Goal: Task Accomplishment & Management: Use online tool/utility

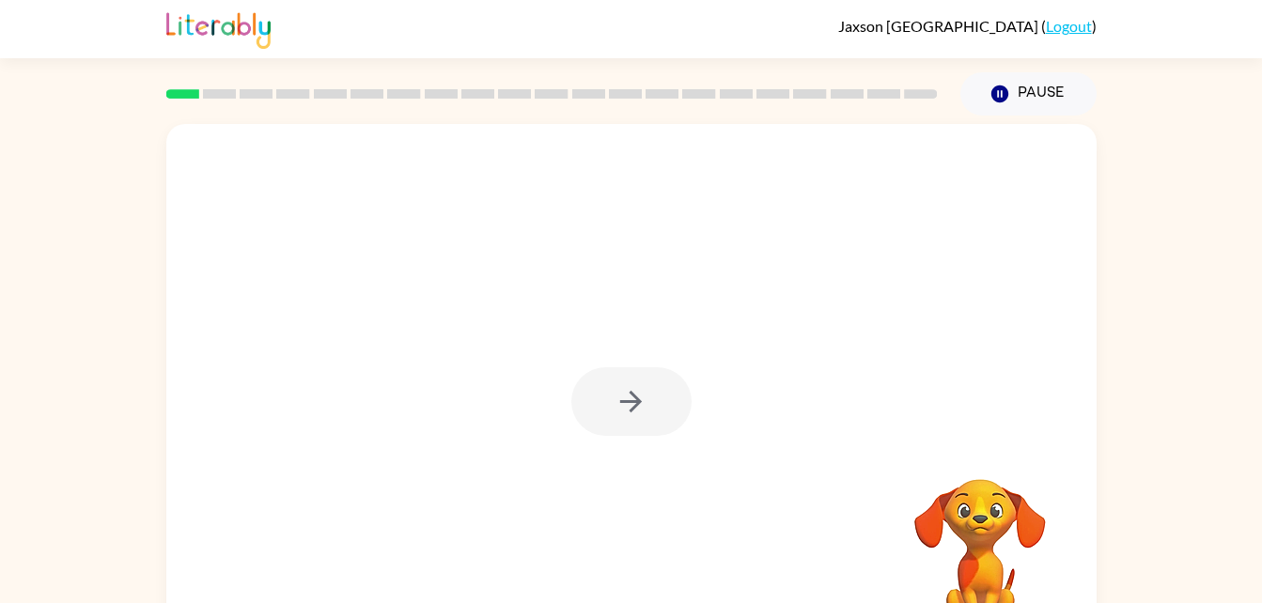
click at [606, 371] on div at bounding box center [631, 401] width 120 height 69
click at [641, 379] on button "button" at bounding box center [631, 401] width 120 height 69
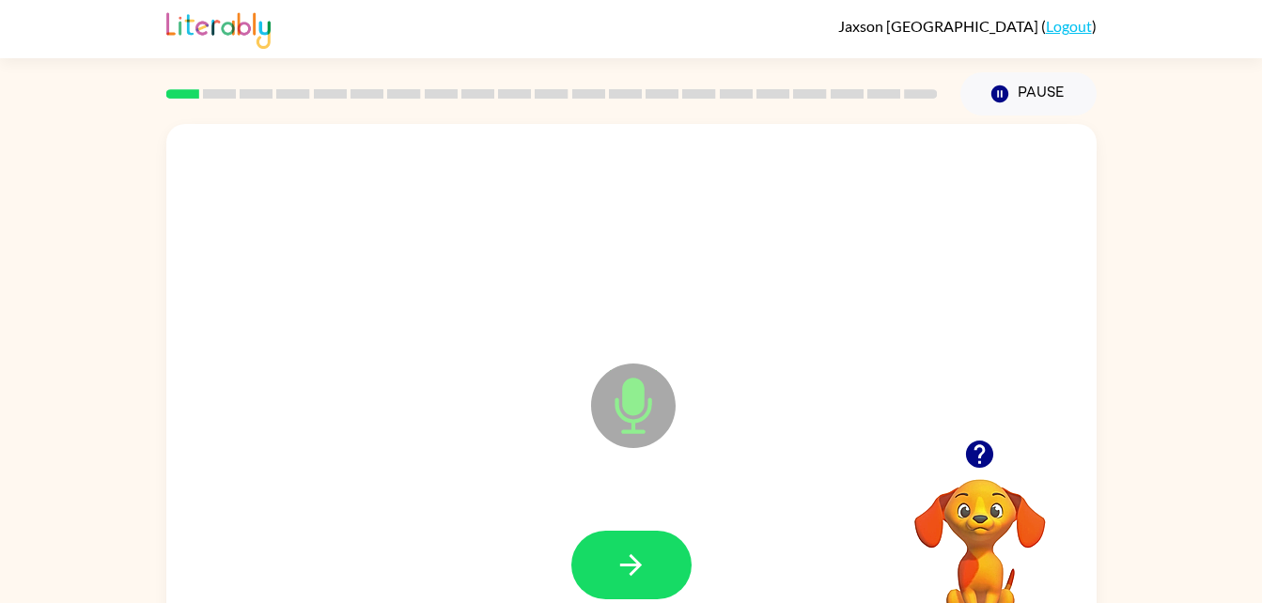
click at [657, 416] on icon at bounding box center [633, 406] width 85 height 85
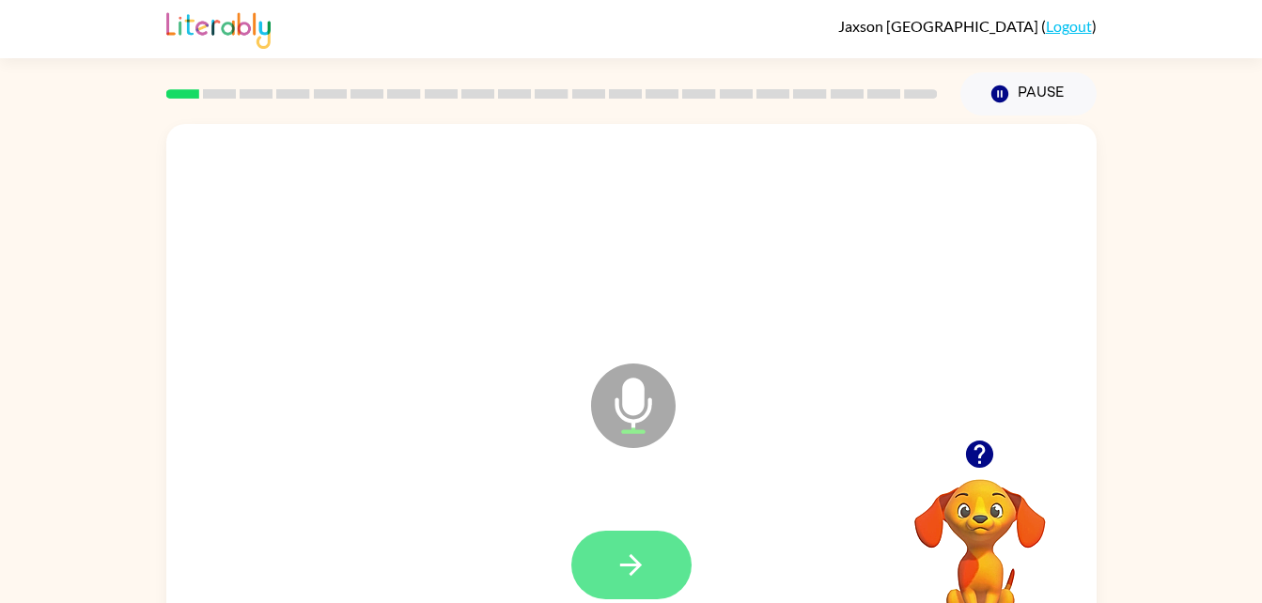
click at [635, 561] on icon "button" at bounding box center [631, 566] width 22 height 22
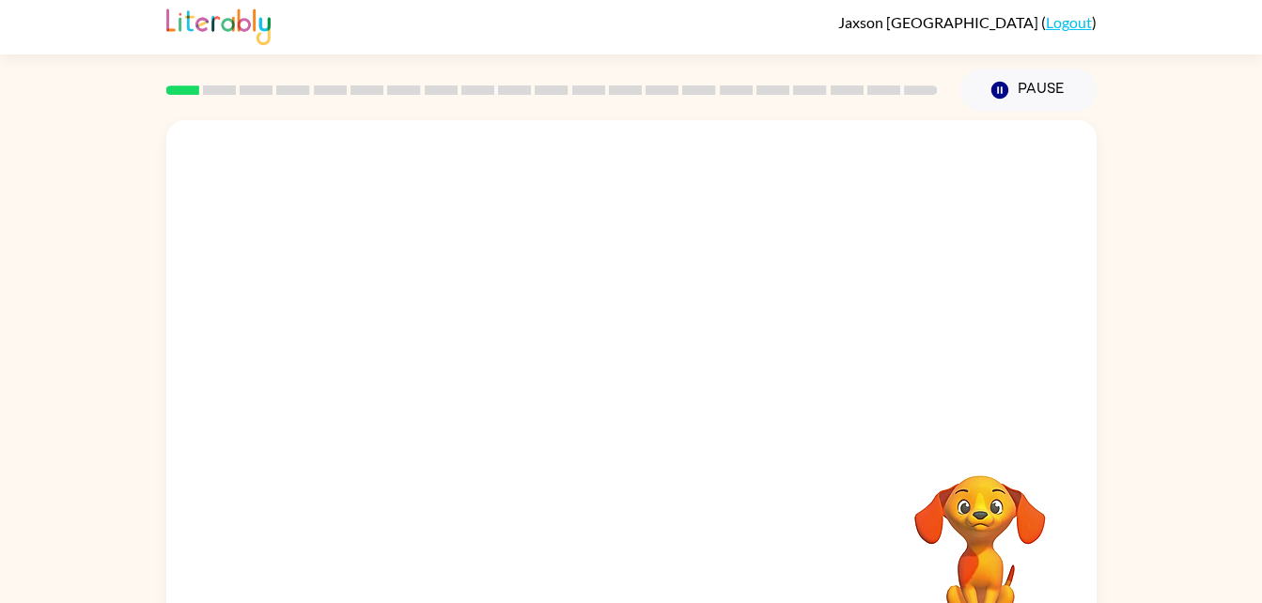
scroll to position [12, 0]
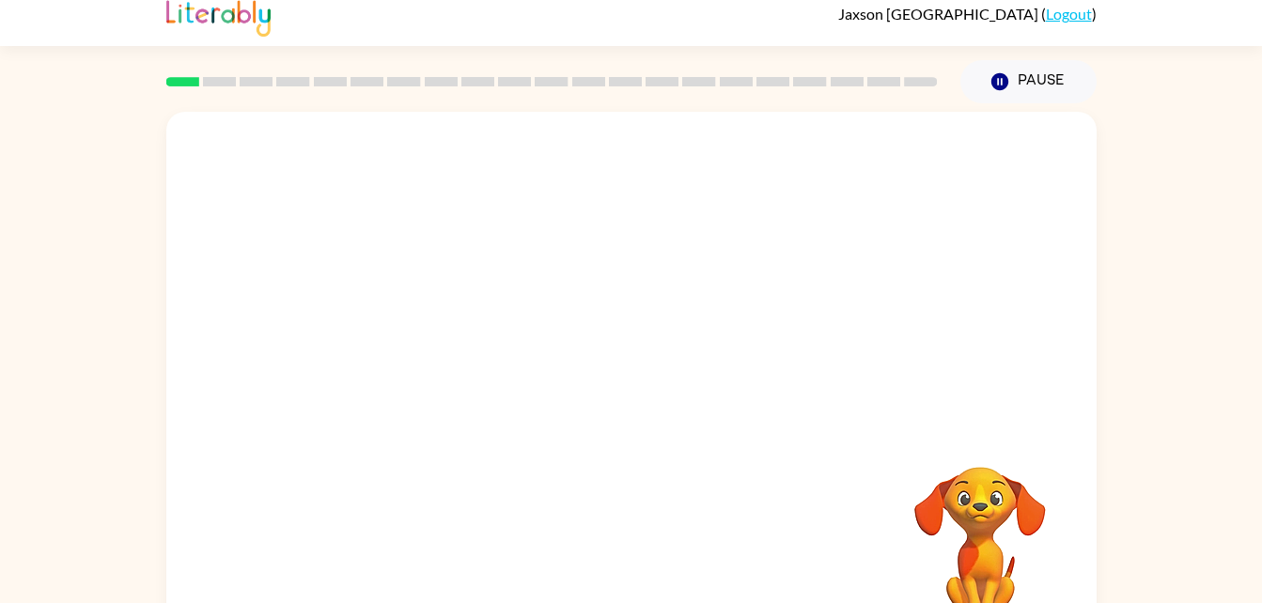
click at [665, 543] on div "Your browser must support playing .mp4 files to use Literably. Please try using…" at bounding box center [631, 380] width 930 height 537
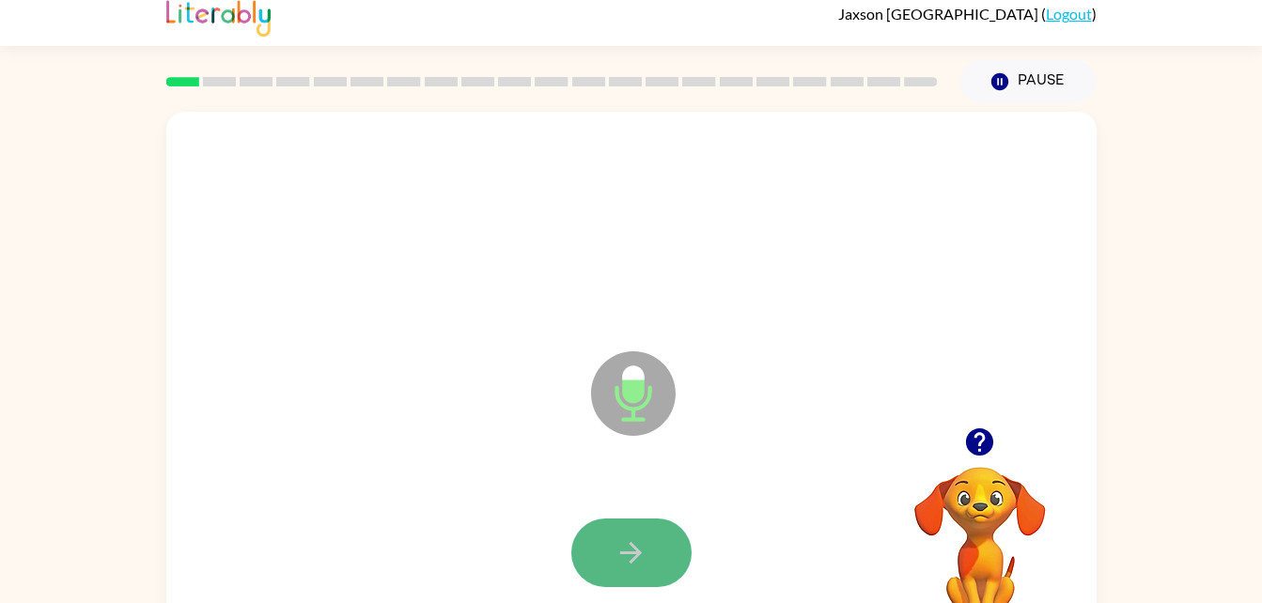
click at [641, 553] on icon "button" at bounding box center [631, 553] width 22 height 22
drag, startPoint x: 641, startPoint y: 553, endPoint x: 526, endPoint y: 327, distance: 253.0
click at [526, 327] on div "Microphone The Microphone is here when it is your turn to talk" at bounding box center [586, 347] width 803 height 68
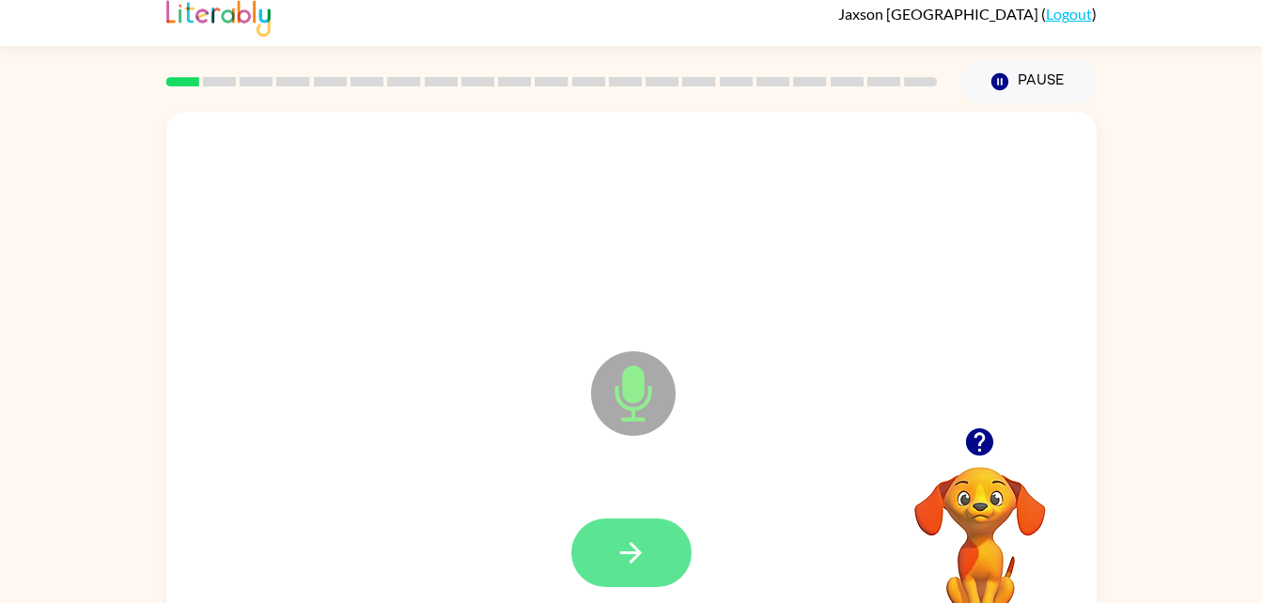
click at [653, 524] on button "button" at bounding box center [631, 553] width 120 height 69
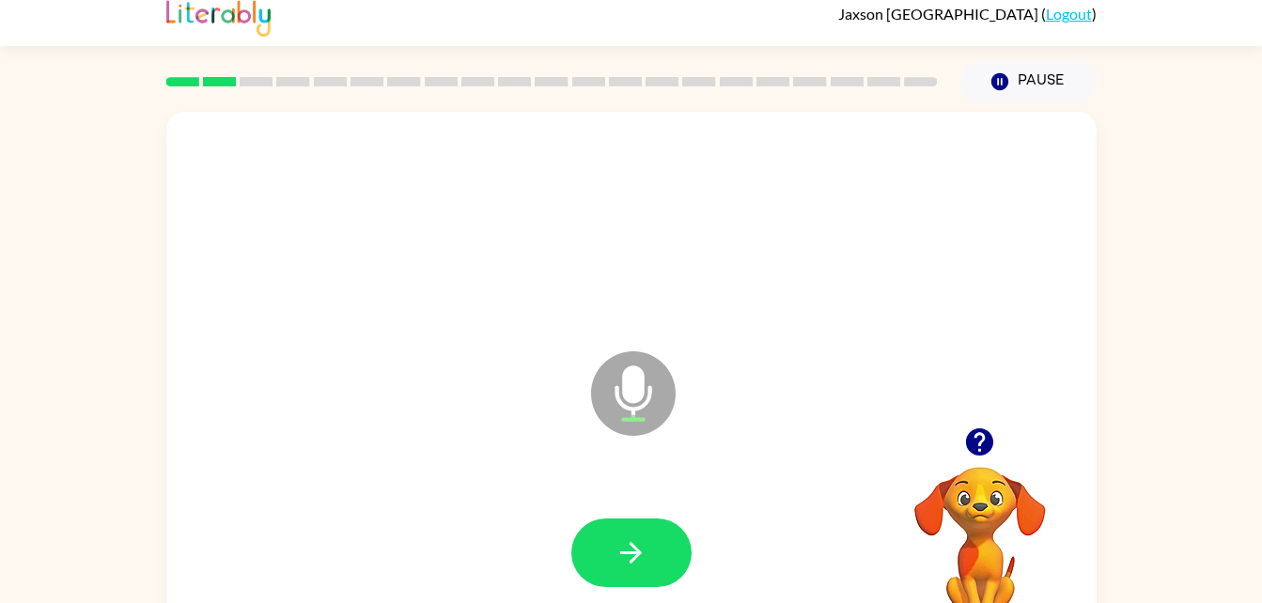
drag, startPoint x: 650, startPoint y: 528, endPoint x: 617, endPoint y: 536, distance: 33.7
click at [617, 537] on icon "button" at bounding box center [631, 553] width 33 height 33
click at [593, 544] on button "button" at bounding box center [631, 553] width 120 height 69
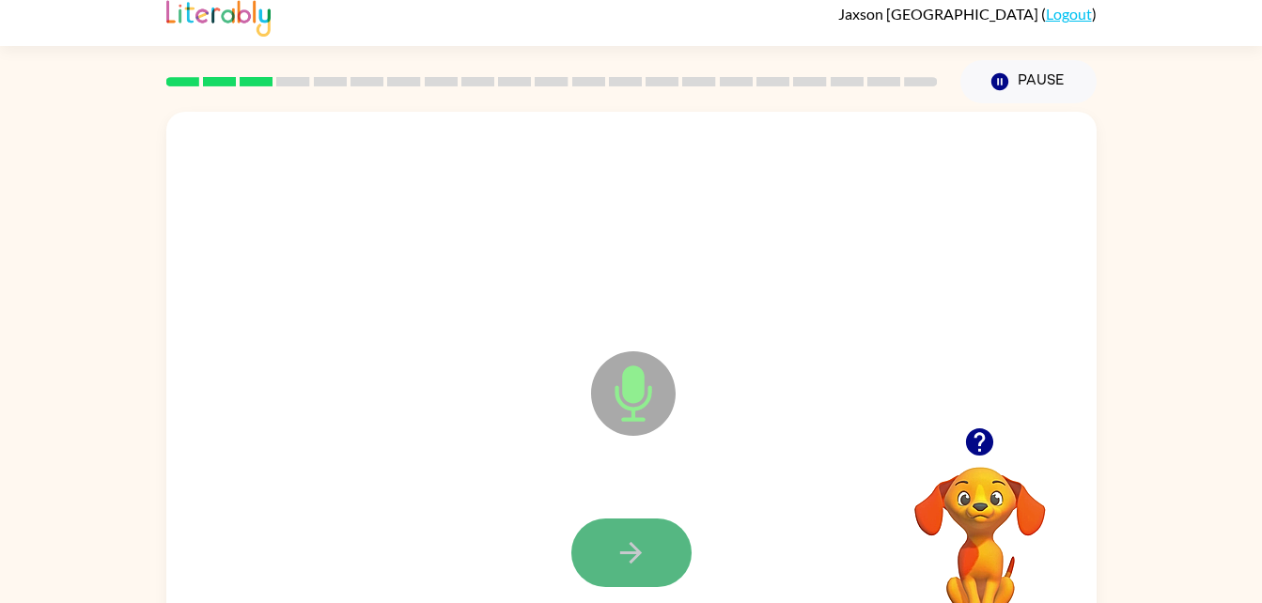
click at [613, 548] on button "button" at bounding box center [631, 553] width 120 height 69
click at [526, 500] on div at bounding box center [631, 554] width 893 height 154
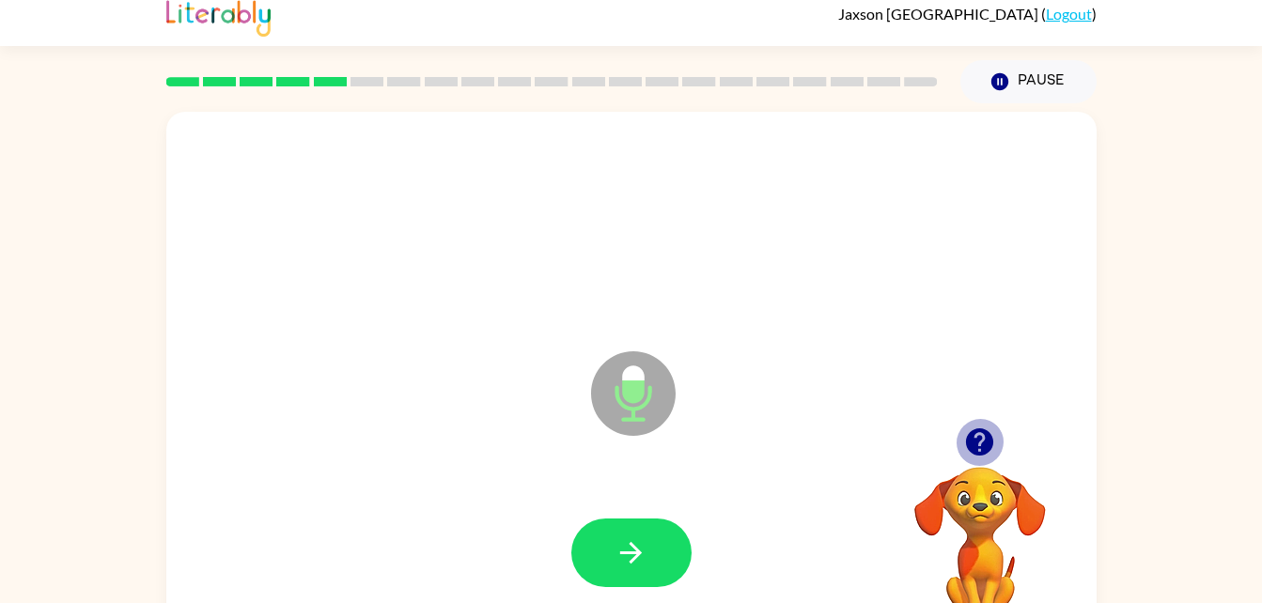
click at [973, 441] on icon "button" at bounding box center [979, 442] width 27 height 27
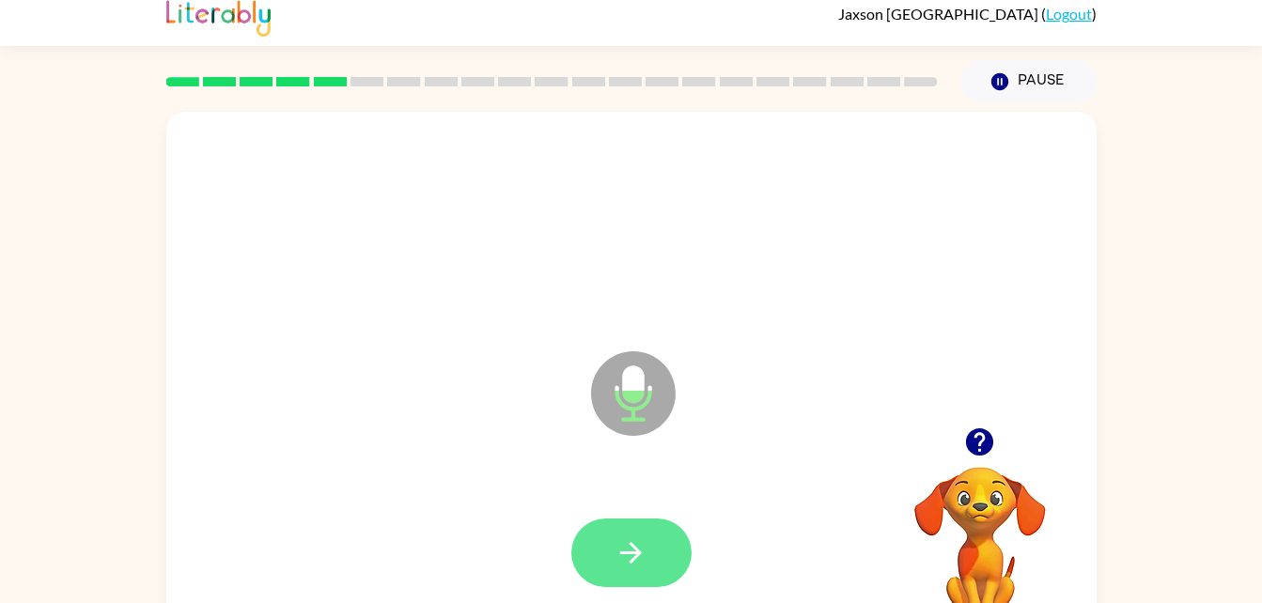
click at [644, 539] on icon "button" at bounding box center [631, 553] width 33 height 33
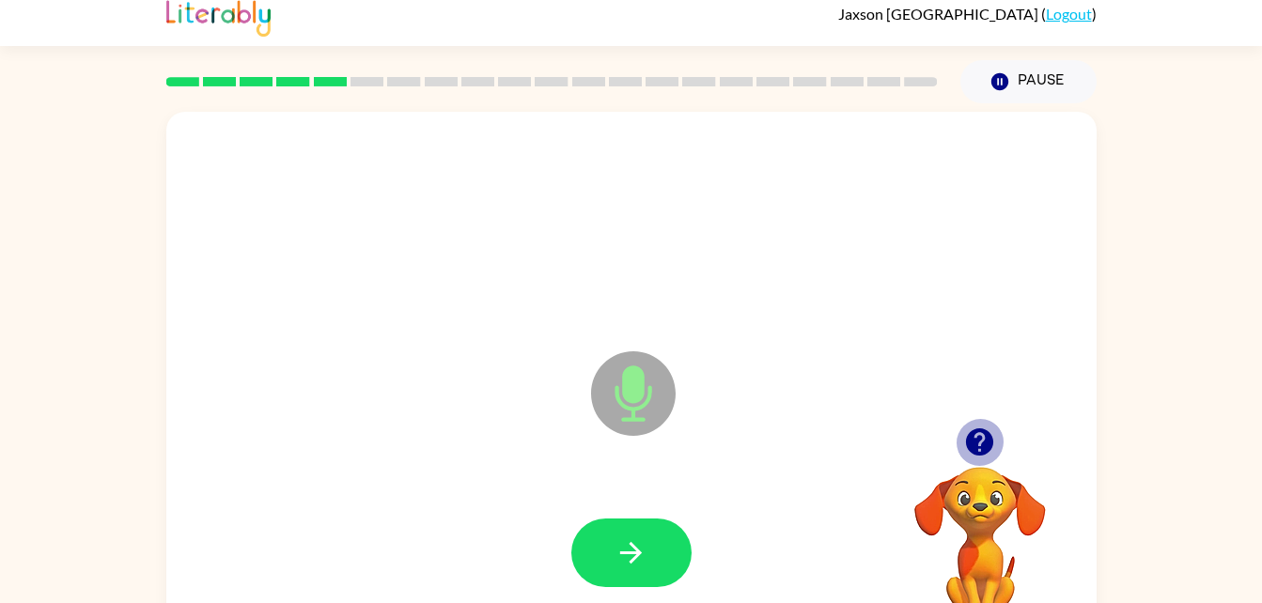
click at [978, 428] on icon "button" at bounding box center [979, 442] width 33 height 33
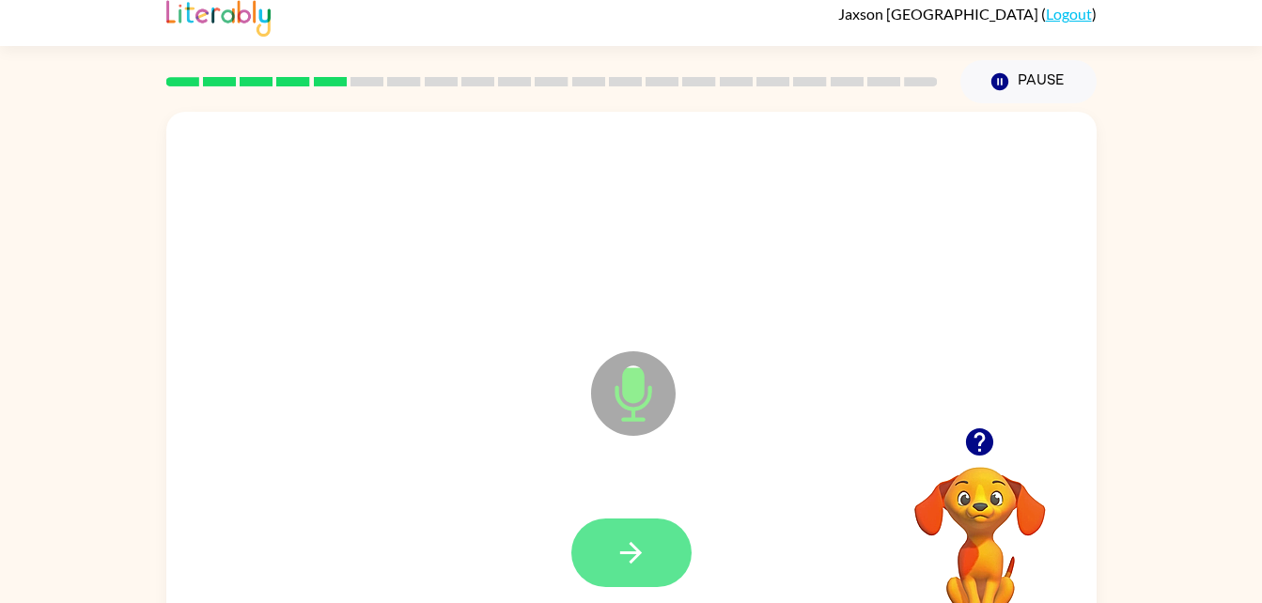
click at [652, 544] on button "button" at bounding box center [631, 553] width 120 height 69
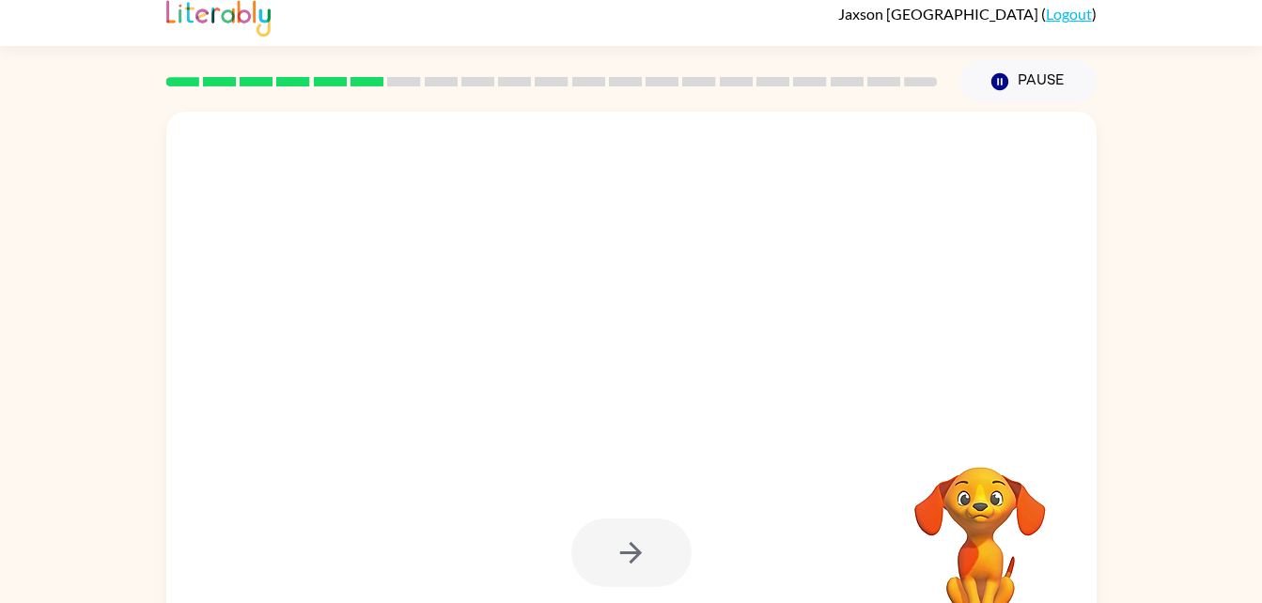
click at [605, 520] on div at bounding box center [631, 553] width 120 height 69
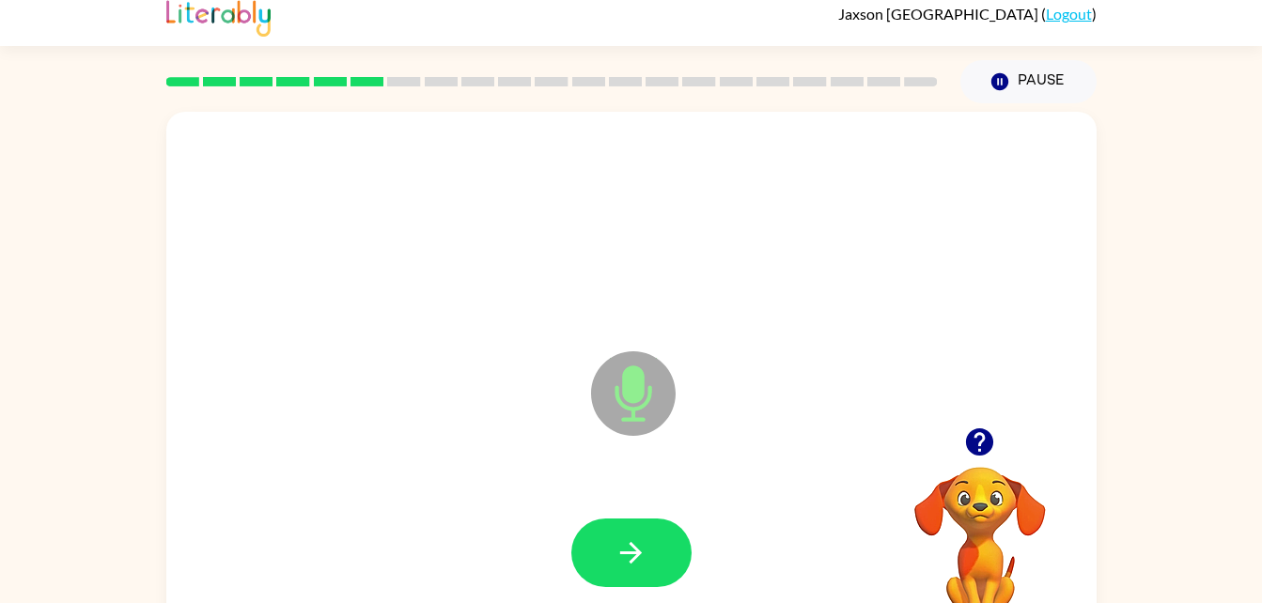
click at [619, 508] on div at bounding box center [631, 554] width 893 height 154
click at [635, 555] on icon "button" at bounding box center [631, 553] width 33 height 33
click at [1002, 443] on button "button" at bounding box center [980, 442] width 48 height 48
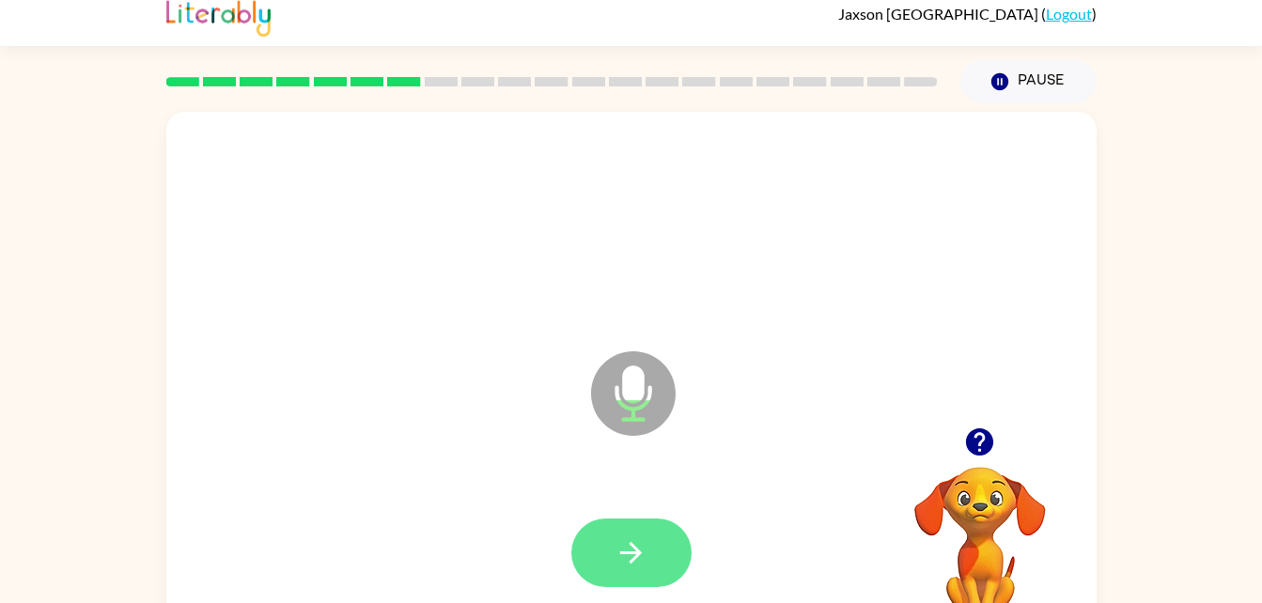
click at [662, 547] on button "button" at bounding box center [631, 553] width 120 height 69
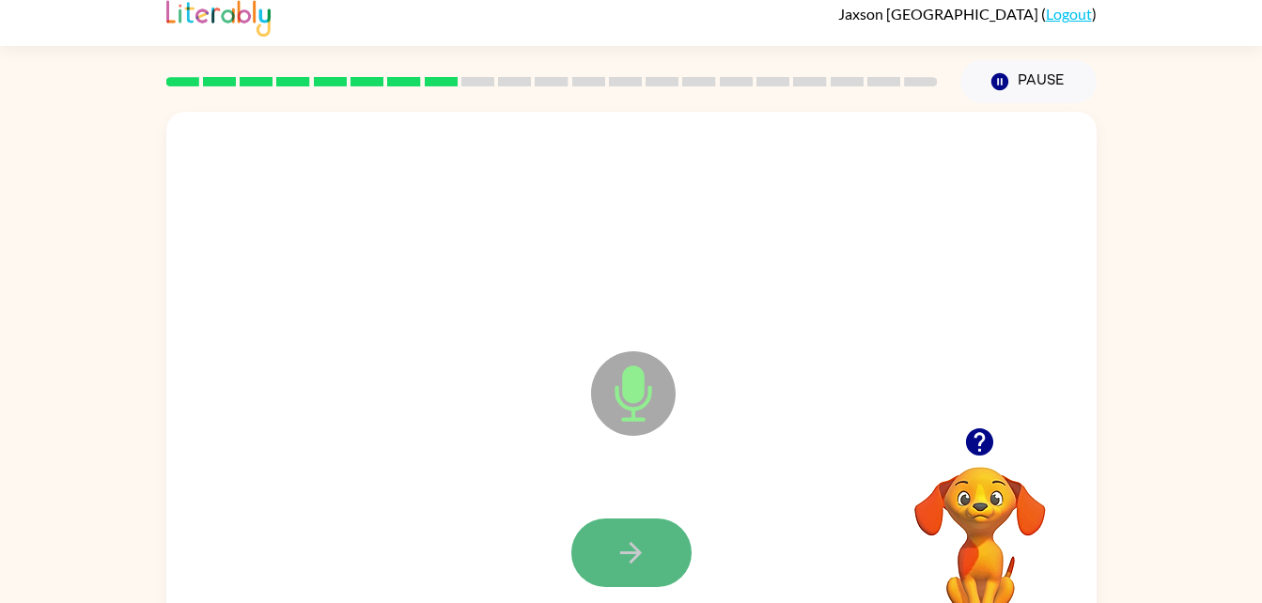
click at [637, 542] on icon "button" at bounding box center [631, 553] width 33 height 33
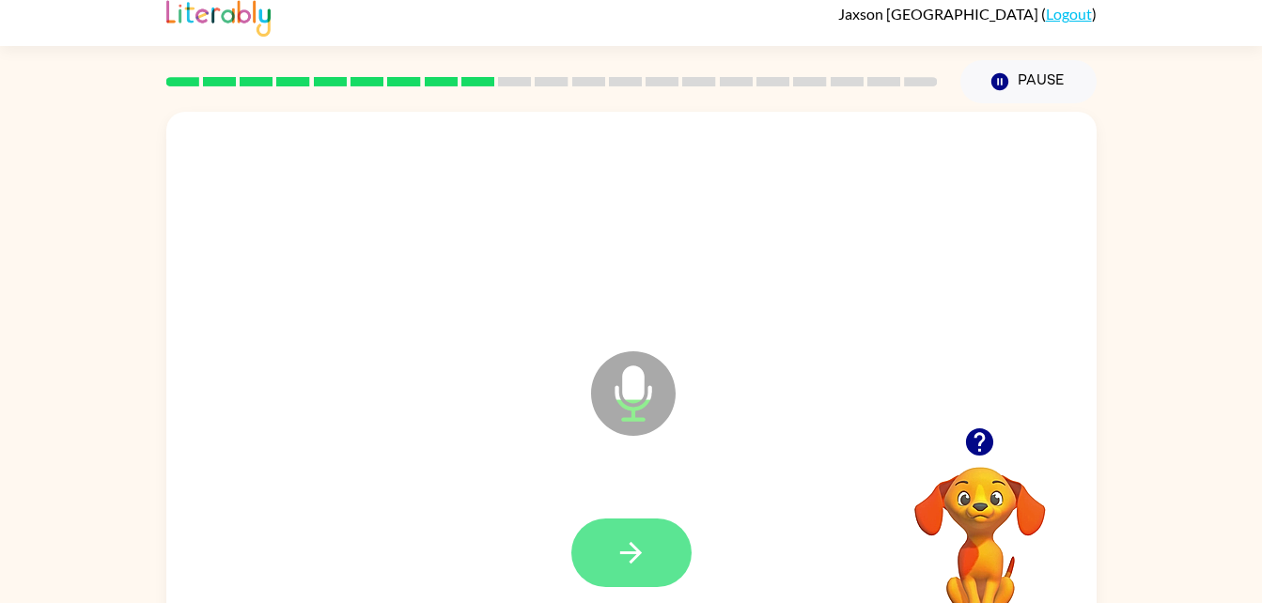
click at [598, 555] on button "button" at bounding box center [631, 553] width 120 height 69
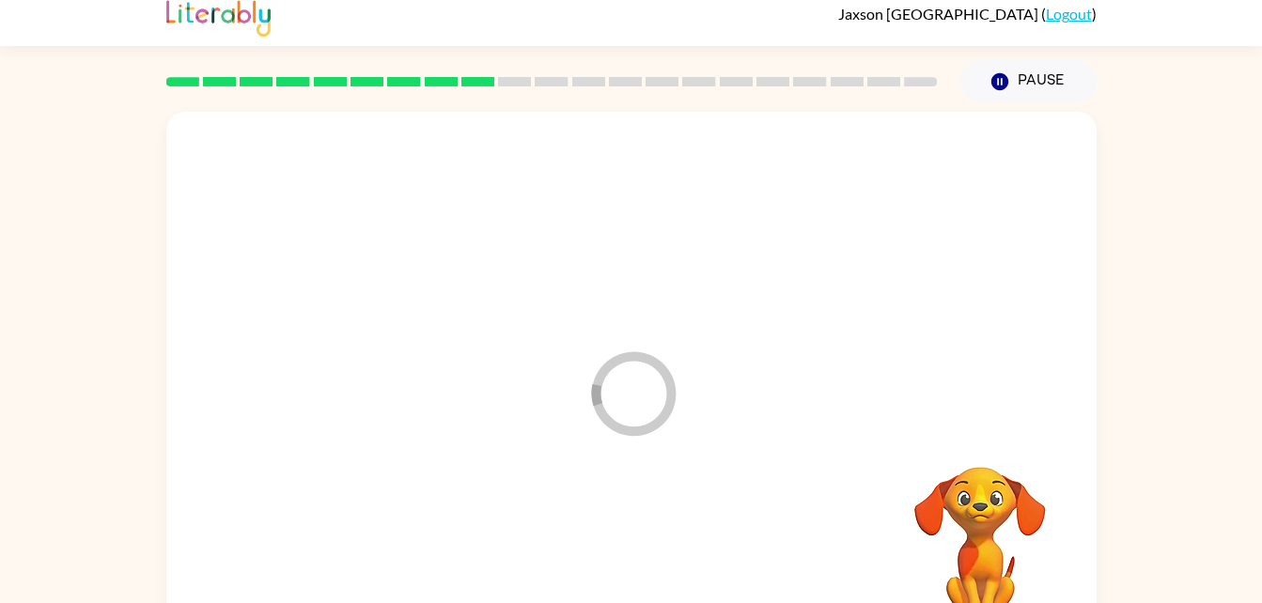
click at [598, 555] on div at bounding box center [631, 554] width 893 height 154
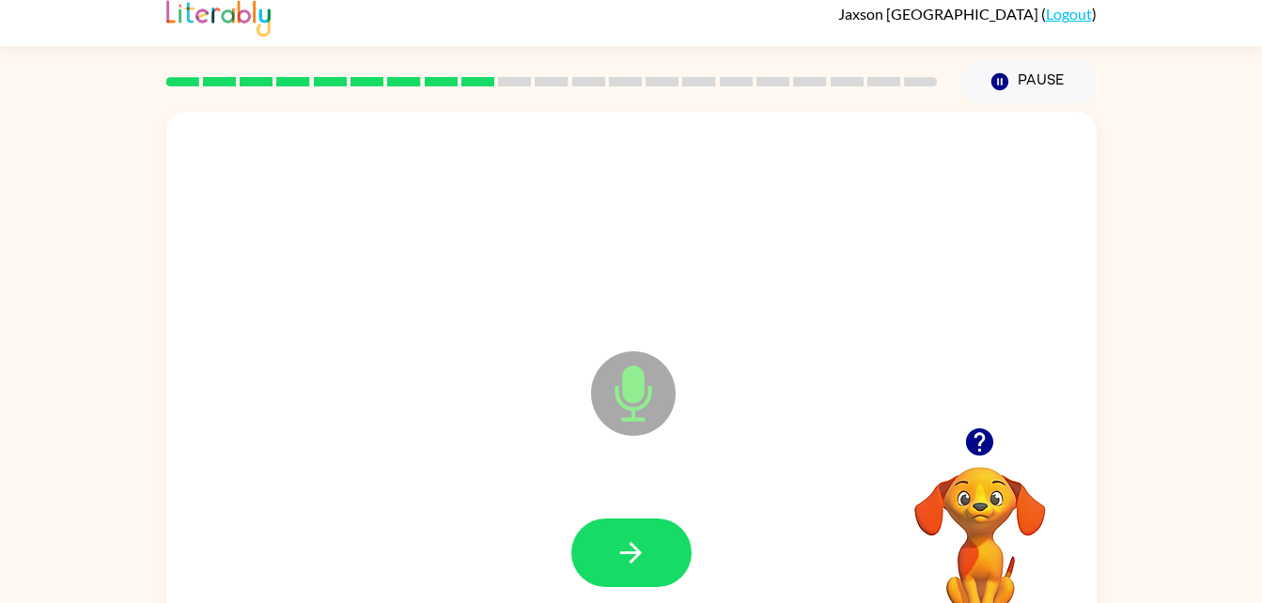
click at [980, 445] on icon "button" at bounding box center [979, 442] width 33 height 33
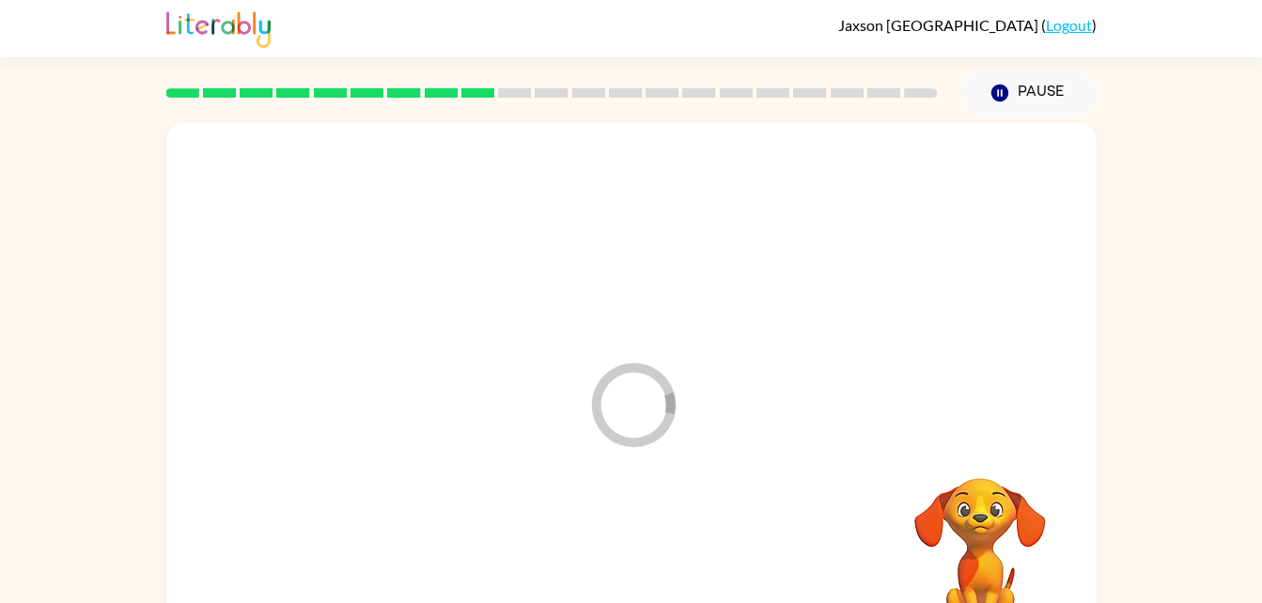
scroll to position [0, 0]
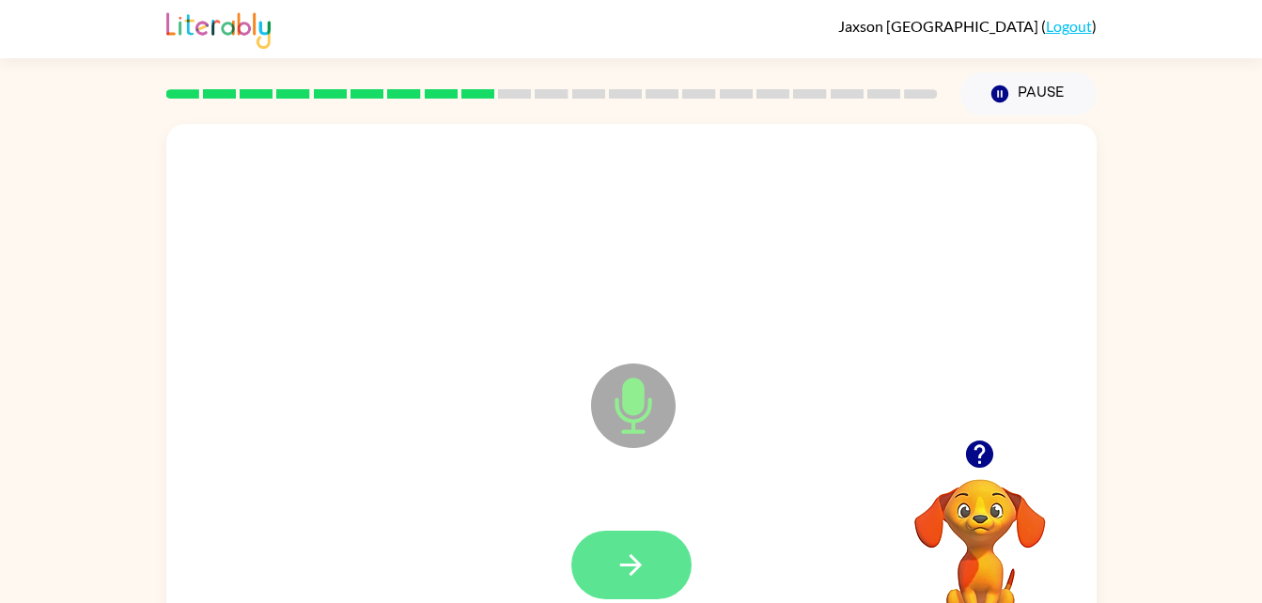
click at [671, 557] on button "button" at bounding box center [631, 565] width 120 height 69
click at [655, 561] on button "button" at bounding box center [631, 565] width 120 height 69
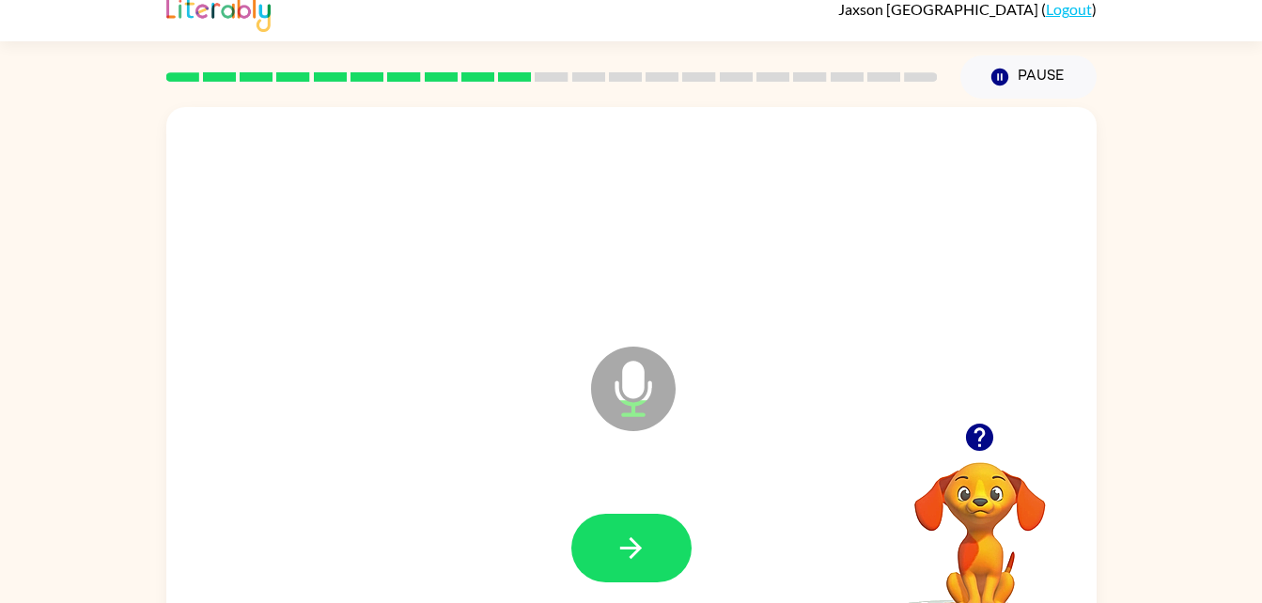
scroll to position [21, 0]
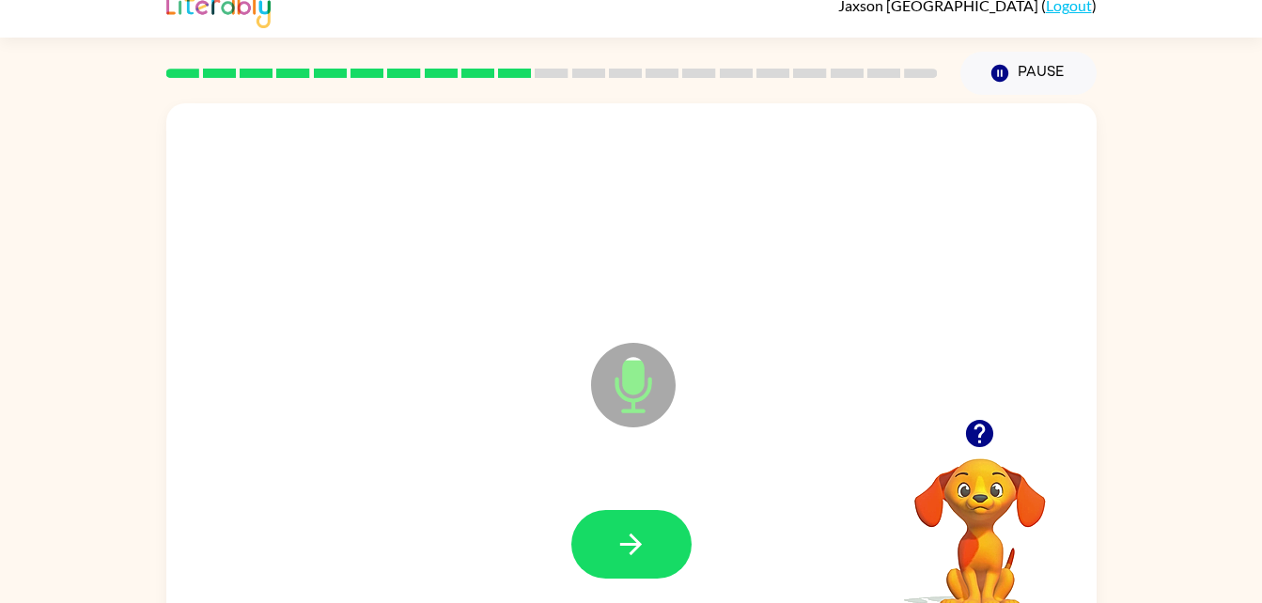
click at [990, 430] on icon "button" at bounding box center [979, 433] width 27 height 27
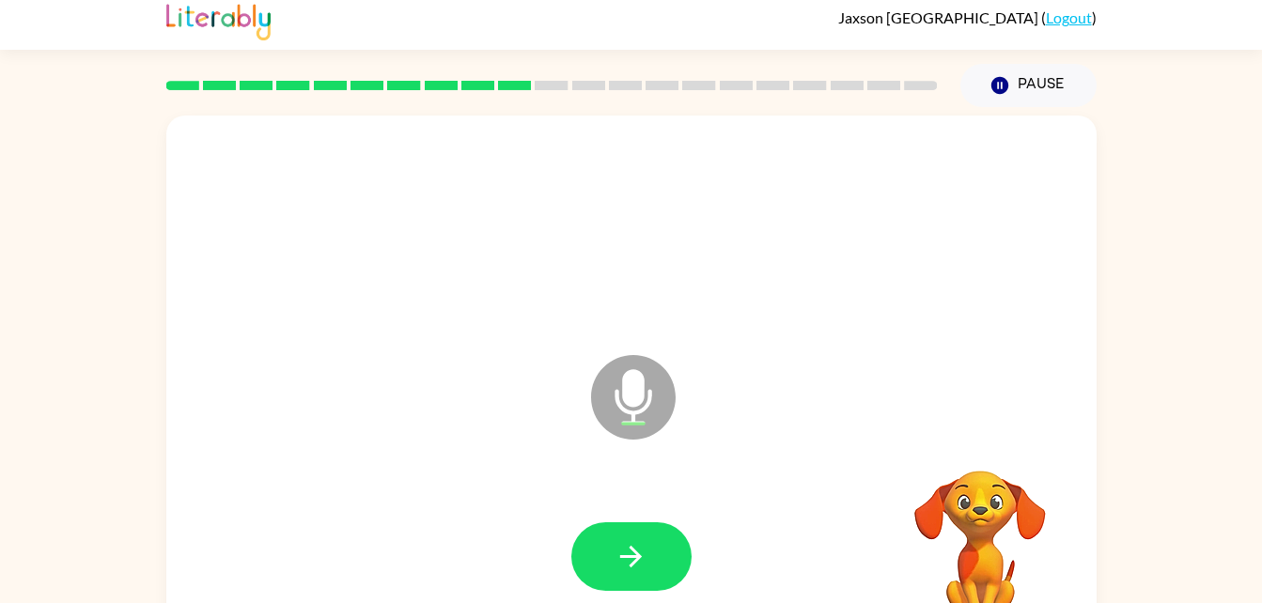
scroll to position [57, 0]
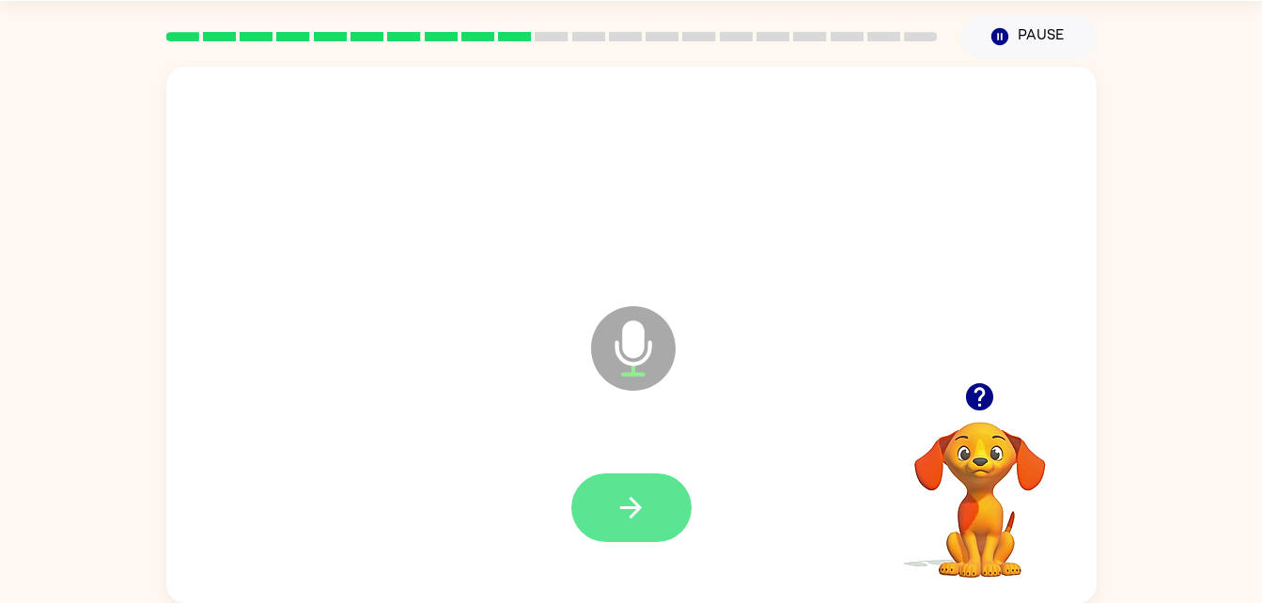
click at [626, 519] on icon "button" at bounding box center [631, 508] width 33 height 33
click at [637, 492] on icon "button" at bounding box center [631, 508] width 33 height 33
click at [626, 522] on icon "button" at bounding box center [631, 508] width 33 height 33
click at [666, 522] on button "button" at bounding box center [631, 508] width 120 height 69
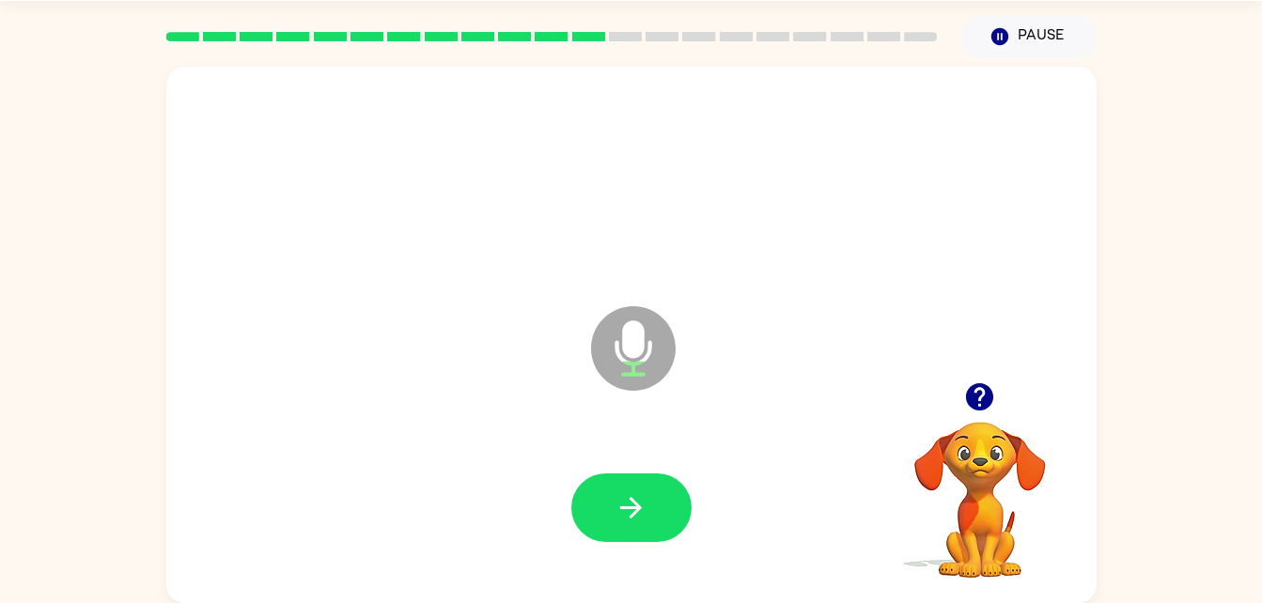
drag, startPoint x: 666, startPoint y: 522, endPoint x: 414, endPoint y: 369, distance: 295.1
click at [414, 369] on div "Microphone The Microphone is here when it is your turn to talk" at bounding box center [631, 335] width 930 height 537
click at [634, 536] on button "button" at bounding box center [631, 508] width 120 height 69
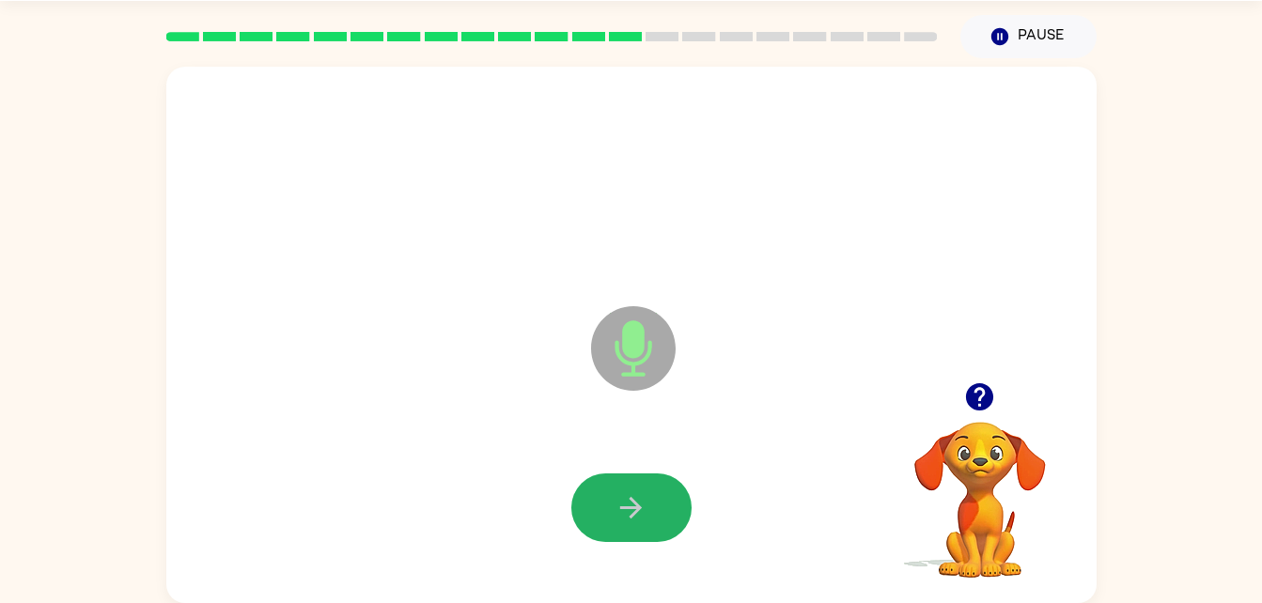
click at [634, 536] on button "button" at bounding box center [631, 508] width 120 height 69
drag, startPoint x: 634, startPoint y: 536, endPoint x: 585, endPoint y: 246, distance: 293.7
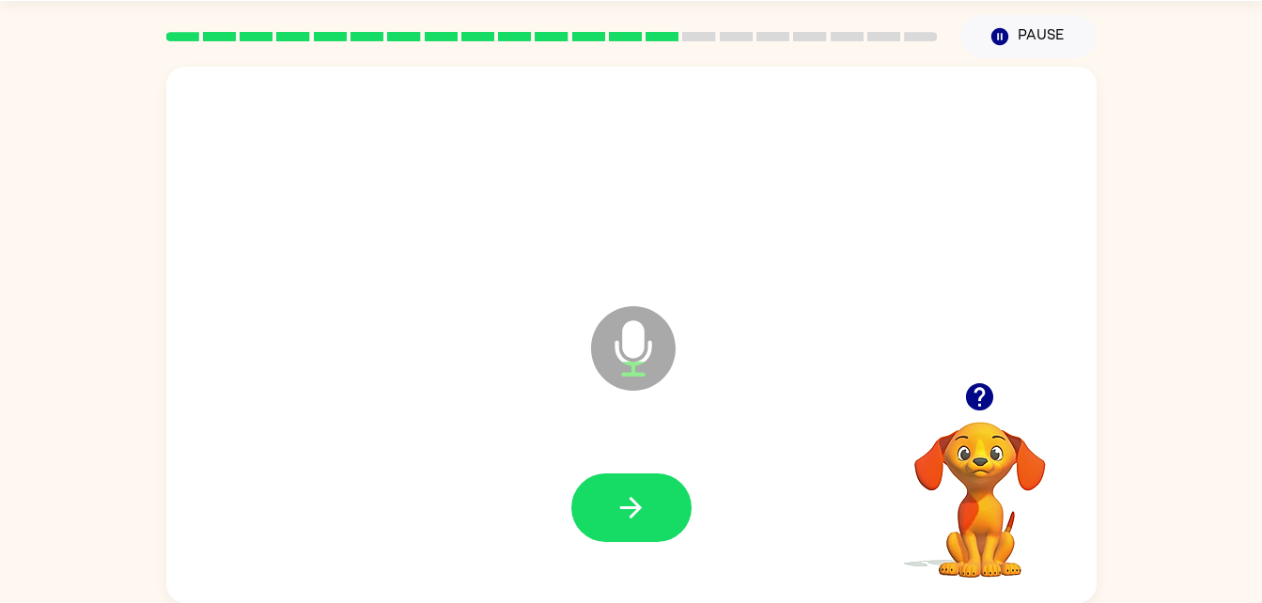
drag, startPoint x: 585, startPoint y: 246, endPoint x: 374, endPoint y: 304, distance: 218.2
click at [374, 304] on div "Microphone The Microphone is here when it is your turn to talk" at bounding box center [586, 302] width 803 height 68
click at [658, 500] on button "button" at bounding box center [631, 508] width 120 height 69
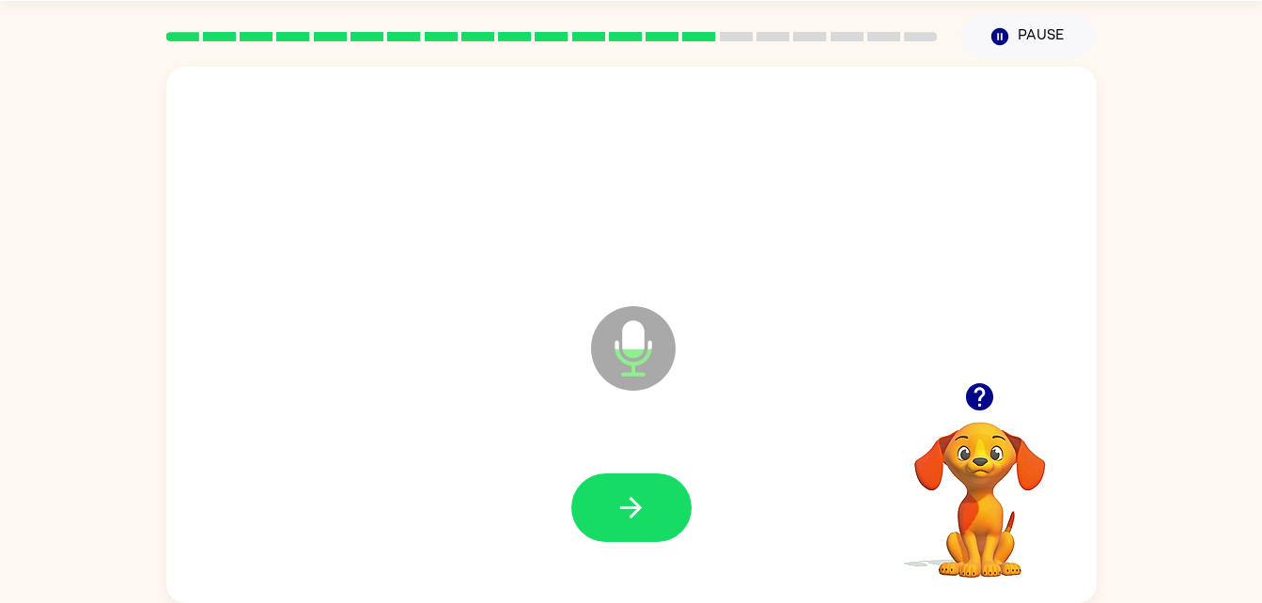
click at [658, 500] on button "button" at bounding box center [631, 508] width 120 height 69
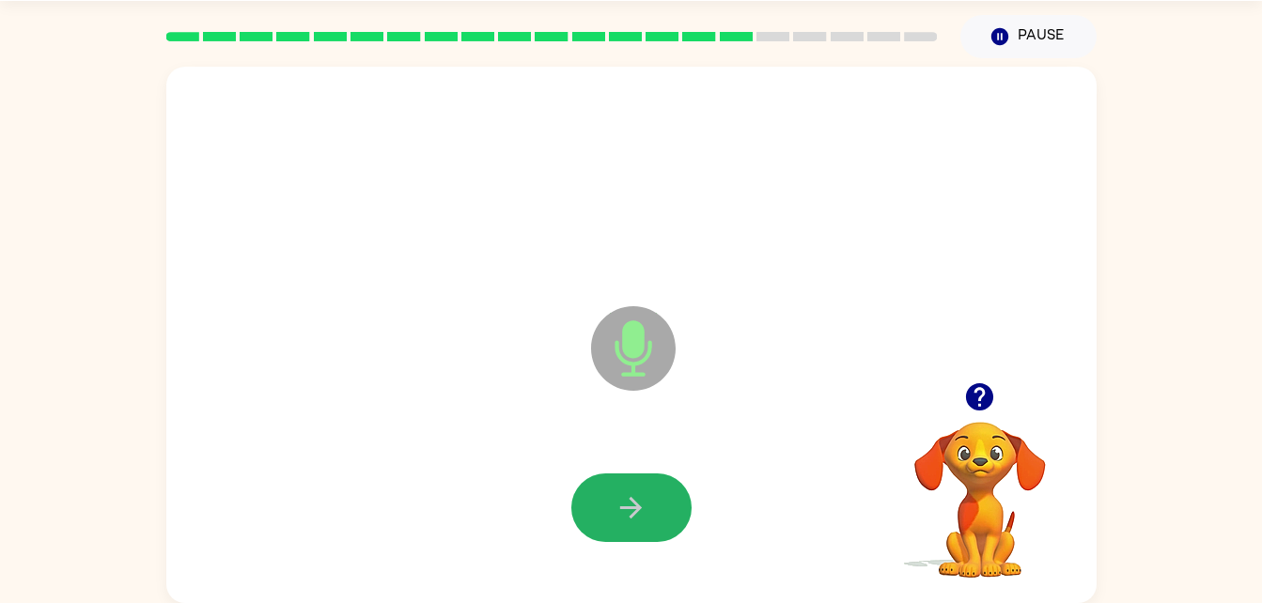
click at [658, 500] on button "button" at bounding box center [631, 508] width 120 height 69
click at [658, 500] on div at bounding box center [631, 508] width 120 height 69
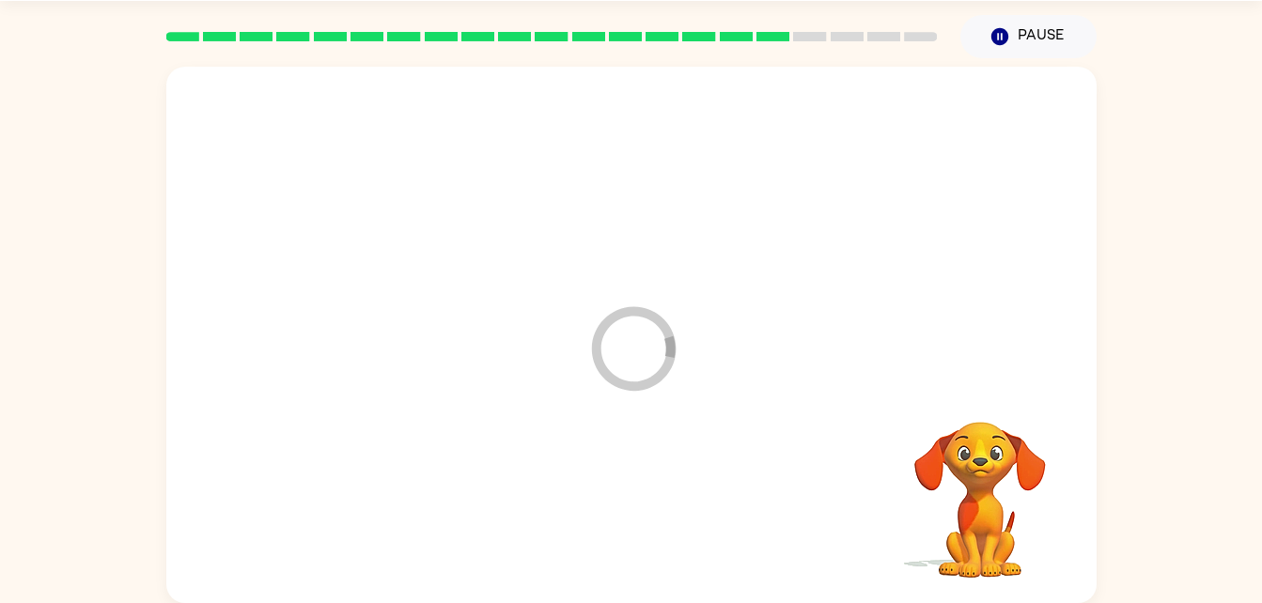
click at [630, 533] on div at bounding box center [631, 508] width 893 height 154
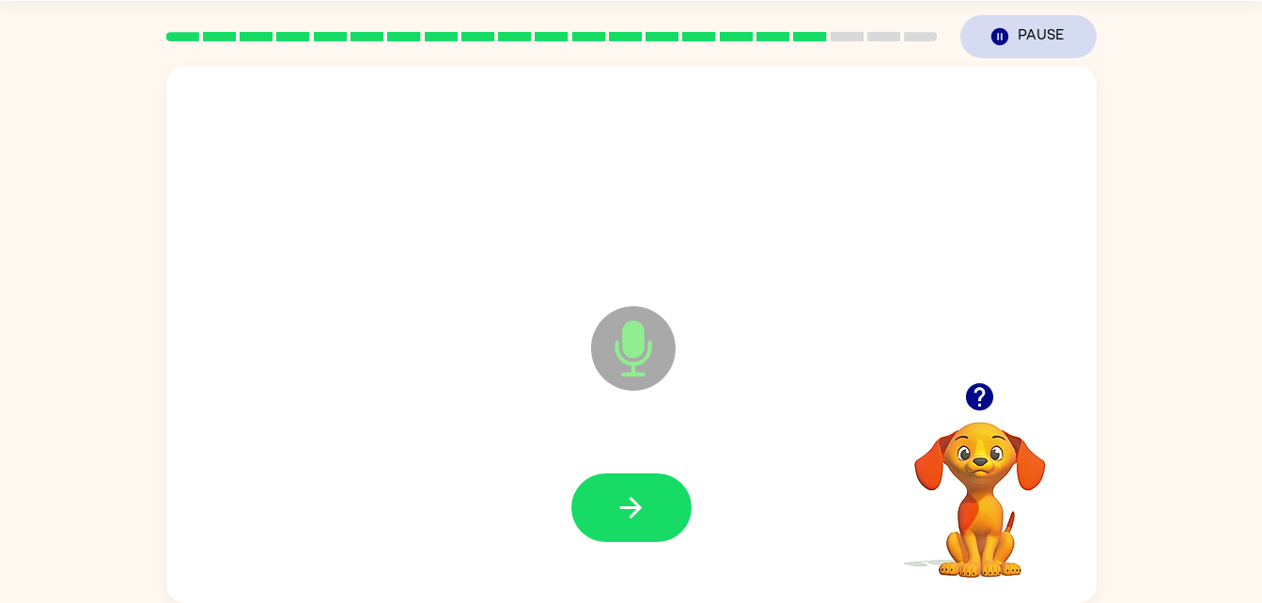
click at [1002, 39] on icon "Pause" at bounding box center [1000, 36] width 21 height 21
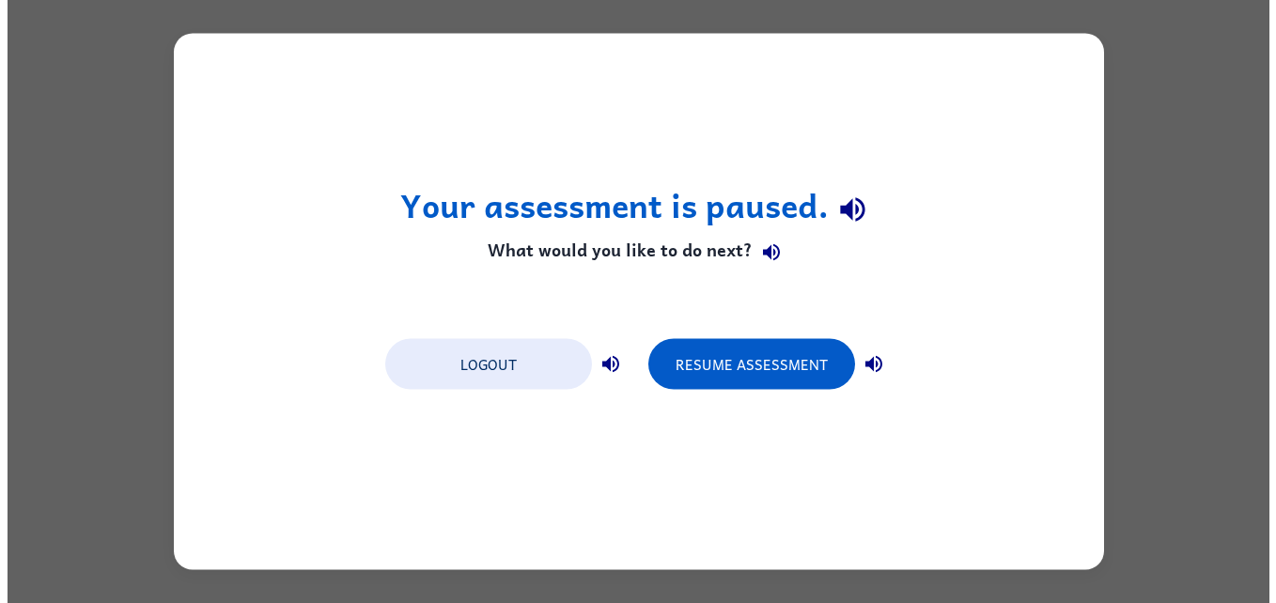
scroll to position [0, 0]
